Goal: Task Accomplishment & Management: Use online tool/utility

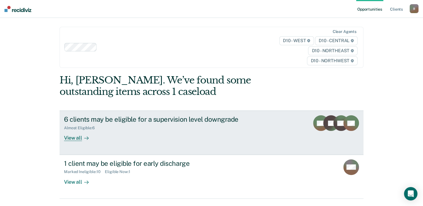
click at [80, 134] on div "View all" at bounding box center [79, 135] width 31 height 11
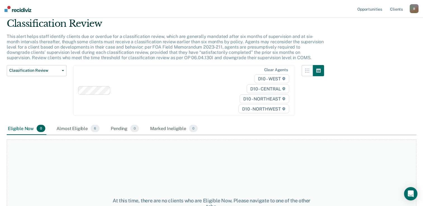
scroll to position [20, 0]
click at [73, 129] on div "Almost Eligible 6" at bounding box center [77, 129] width 45 height 12
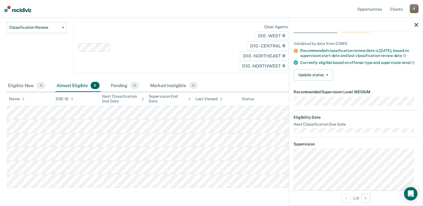
scroll to position [34, 0]
click at [327, 77] on button "Update status" at bounding box center [312, 74] width 39 height 11
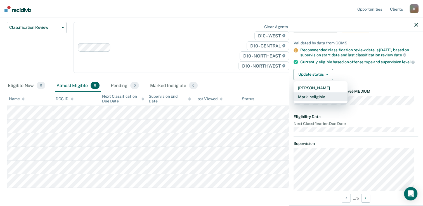
click at [329, 99] on button "Mark Ineligible" at bounding box center [320, 96] width 54 height 9
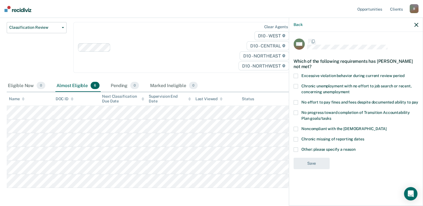
scroll to position [0, 0]
click at [296, 104] on span at bounding box center [295, 103] width 4 height 4
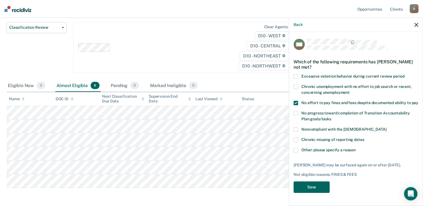
click at [314, 193] on button "Save" at bounding box center [311, 187] width 36 height 11
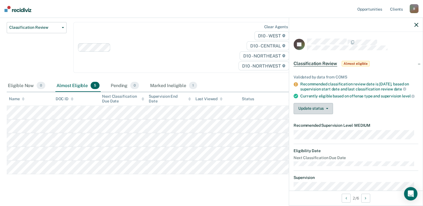
click at [323, 110] on button "Update status" at bounding box center [312, 108] width 39 height 11
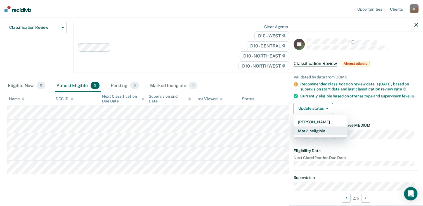
click at [322, 135] on button "Mark Ineligible" at bounding box center [320, 131] width 54 height 9
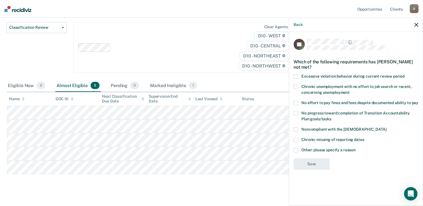
click at [295, 104] on span at bounding box center [295, 103] width 4 height 4
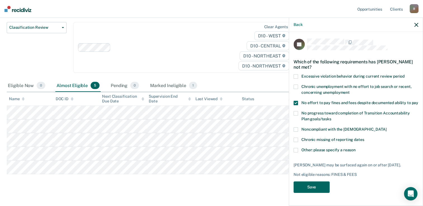
click at [322, 185] on button "Save" at bounding box center [311, 187] width 36 height 11
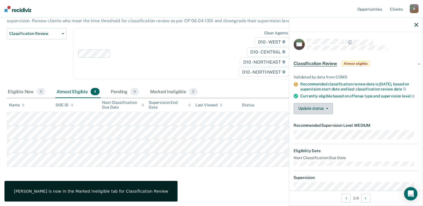
click at [315, 114] on button "Update status" at bounding box center [312, 108] width 39 height 11
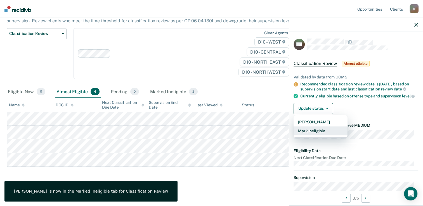
click at [310, 135] on button "Mark Ineligible" at bounding box center [320, 131] width 54 height 9
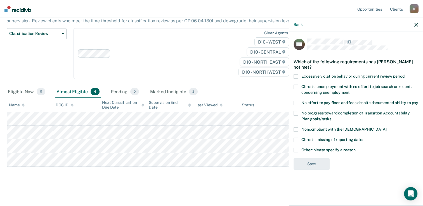
click at [296, 104] on span at bounding box center [295, 103] width 4 height 4
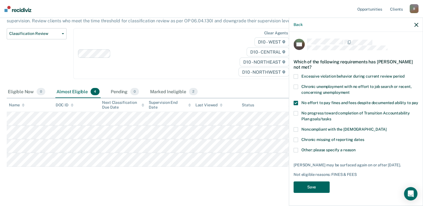
click at [315, 187] on button "Save" at bounding box center [311, 187] width 36 height 11
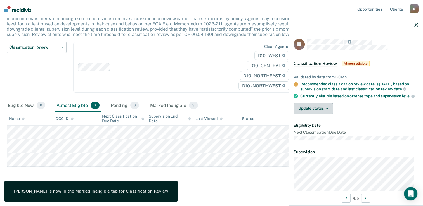
click at [308, 114] on button "Update status" at bounding box center [312, 108] width 39 height 11
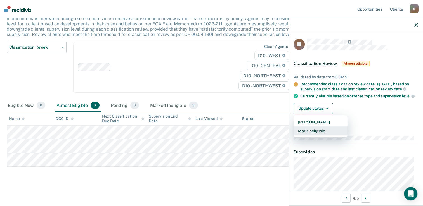
click at [310, 135] on button "Mark Ineligible" at bounding box center [320, 131] width 54 height 9
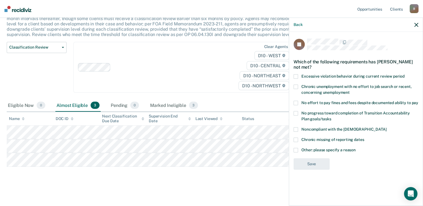
click at [296, 104] on span at bounding box center [295, 103] width 4 height 4
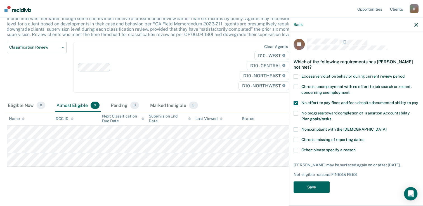
click at [311, 185] on button "Save" at bounding box center [311, 187] width 36 height 11
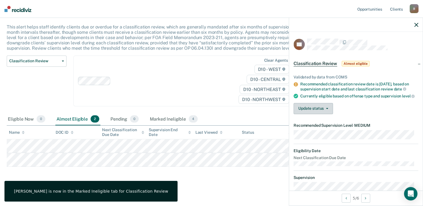
click at [329, 114] on button "Update status" at bounding box center [312, 108] width 39 height 11
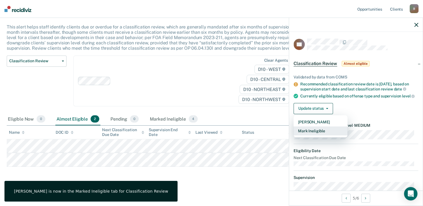
click at [316, 136] on button "Mark Ineligible" at bounding box center [320, 131] width 54 height 9
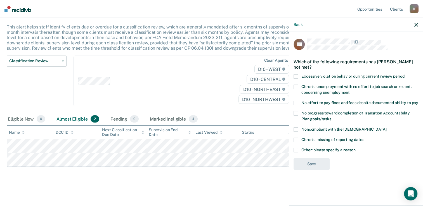
click at [294, 107] on div "No effort to pay fines and fees despite documented ability to pay" at bounding box center [355, 106] width 125 height 10
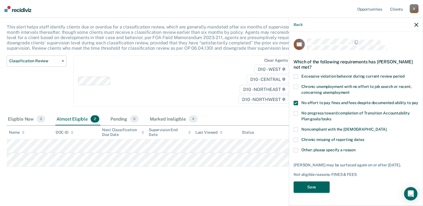
click at [308, 193] on button "Save" at bounding box center [311, 187] width 36 height 11
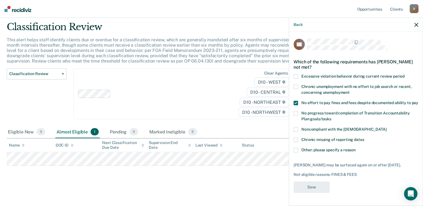
scroll to position [17, 0]
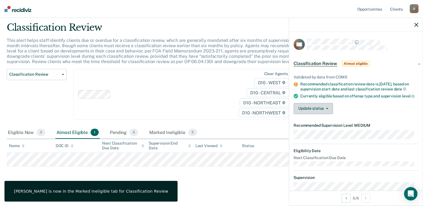
click at [326, 113] on button "Update status" at bounding box center [312, 108] width 39 height 11
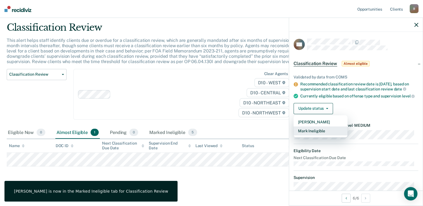
click at [314, 135] on button "Mark Ineligible" at bounding box center [320, 131] width 54 height 9
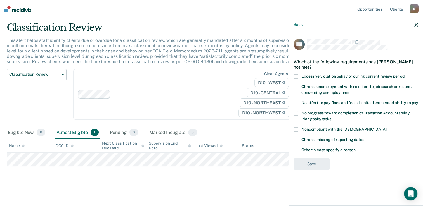
click at [292, 103] on div "CN Which of the following requirements has [PERSON_NAME] not met? Excessive vio…" at bounding box center [356, 118] width 134 height 173
click at [297, 104] on span at bounding box center [295, 103] width 4 height 4
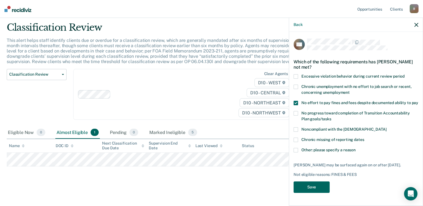
click at [320, 193] on button "Save" at bounding box center [311, 187] width 36 height 11
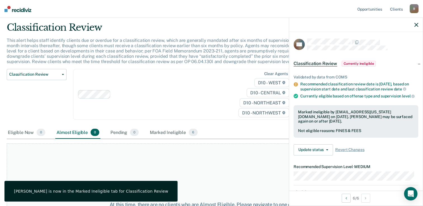
click at [231, 133] on div "Eligible Now 0 Almost Eligible 0 Pending 0 Marked Ineligible 6" at bounding box center [211, 133] width 409 height 13
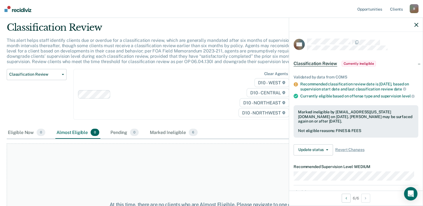
click at [417, 27] on div at bounding box center [356, 25] width 134 height 14
click at [417, 25] on icon "button" at bounding box center [416, 25] width 4 height 4
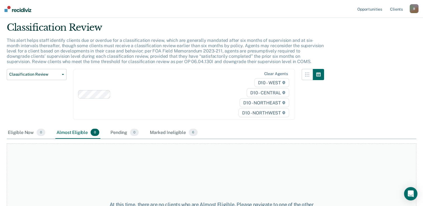
click at [16, 8] on img at bounding box center [17, 9] width 27 height 6
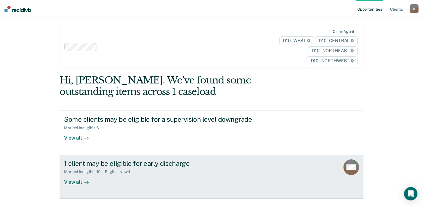
click at [76, 184] on div "View all" at bounding box center [79, 179] width 31 height 11
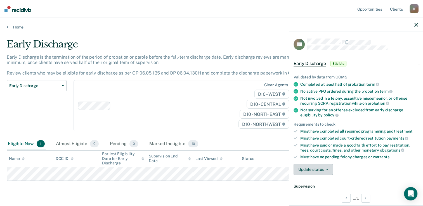
click at [315, 165] on button "Update status" at bounding box center [312, 169] width 39 height 11
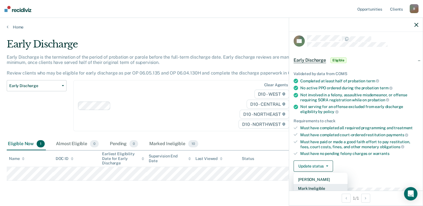
click at [325, 188] on button "Mark Ineligible" at bounding box center [320, 188] width 54 height 9
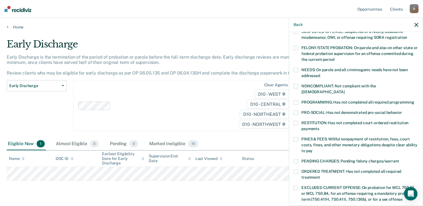
scroll to position [93, 0]
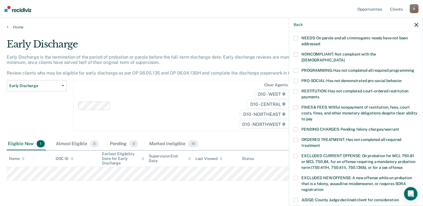
click at [298, 105] on label "FINES & FEES: Willful nonpayment of restitution, fees, court costs, fines, and …" at bounding box center [355, 114] width 125 height 18
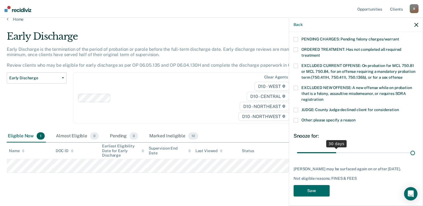
scroll to position [183, 0]
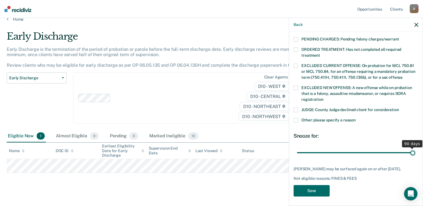
drag, startPoint x: 334, startPoint y: 147, endPoint x: 428, endPoint y: 152, distance: 93.7
type input "90"
click at [415, 152] on input "range" at bounding box center [356, 153] width 118 height 10
click at [321, 185] on button "Save" at bounding box center [311, 190] width 36 height 11
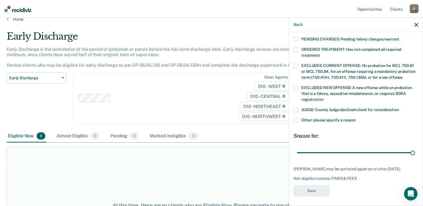
scroll to position [147, 0]
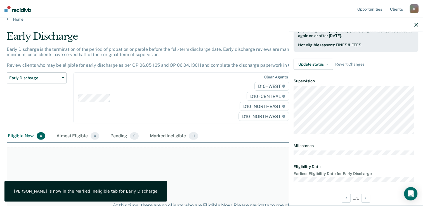
click at [208, 111] on div "Clear agents D10 - WEST D10 - CENTRAL D10 - NORTHEAST D10 - NORTHWEST" at bounding box center [184, 97] width 222 height 51
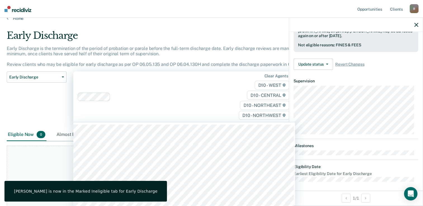
scroll to position [9, 0]
click at [249, 35] on div "Early Discharge" at bounding box center [165, 38] width 317 height 16
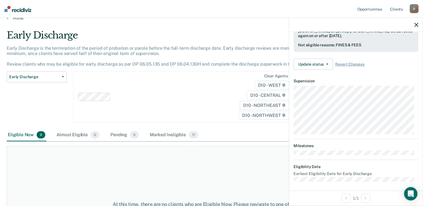
click at [414, 25] on div at bounding box center [356, 25] width 134 height 14
click at [416, 25] on icon "button" at bounding box center [416, 25] width 4 height 4
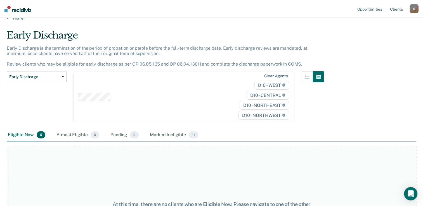
click at [411, 7] on div "B" at bounding box center [413, 8] width 9 height 9
click at [381, 36] on link "Log Out" at bounding box center [391, 36] width 45 height 5
